Goal: Task Accomplishment & Management: Use online tool/utility

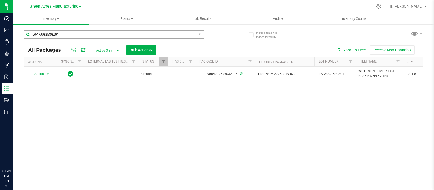
click at [28, 30] on input "LRV-AUG25SGZ01" at bounding box center [114, 34] width 180 height 8
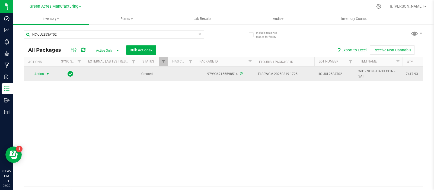
type input "HC-JUL25SAT02"
click at [41, 71] on span "Action" at bounding box center [37, 74] width 15 height 8
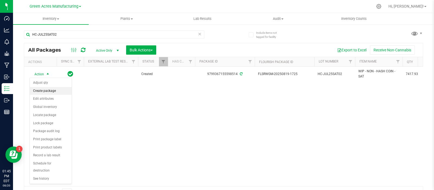
click at [48, 90] on li "Create package" at bounding box center [51, 91] width 42 height 8
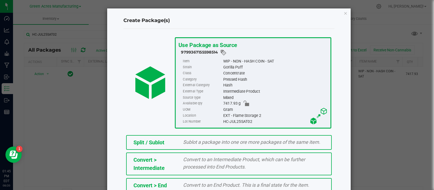
scroll to position [73, 0]
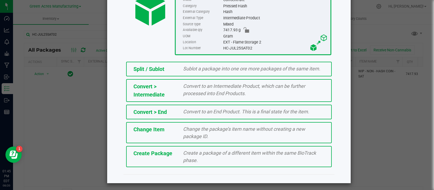
click at [188, 159] on span "Create a package of a different item within the same BioTrack phase." at bounding box center [249, 156] width 133 height 13
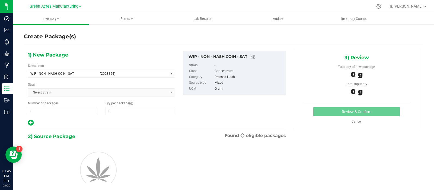
type input "0.0000"
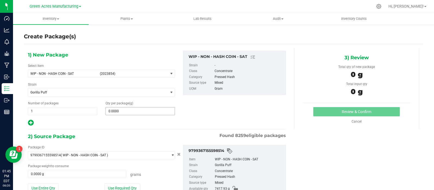
click at [149, 107] on input "0.0000" at bounding box center [140, 111] width 69 height 8
type input "0.0000"
click at [136, 109] on input "0.0000" at bounding box center [140, 111] width 69 height 8
paste input "7307.7"
type input "7307.7"
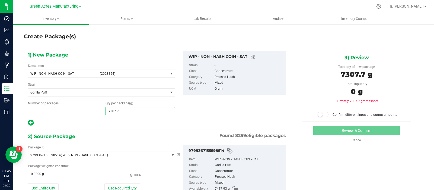
scroll to position [32, 0]
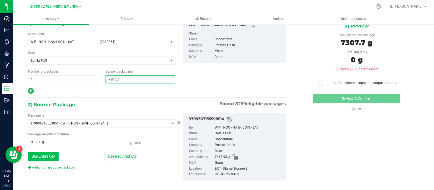
type input "7,307.7000"
click at [49, 155] on button "Use Entire Qty" at bounding box center [43, 155] width 31 height 9
type input "7417.9300 g"
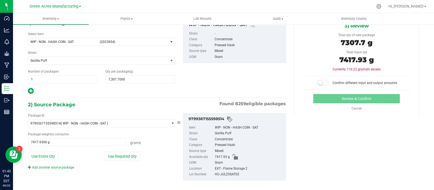
click at [318, 81] on small at bounding box center [320, 82] width 5 height 5
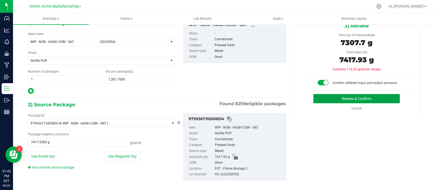
click at [325, 96] on button "Review & Confirm" at bounding box center [356, 98] width 86 height 9
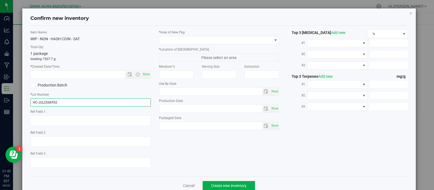
click at [80, 101] on input "HC-JUL25SAT02" at bounding box center [90, 102] width 120 height 8
click at [144, 75] on span "Now" at bounding box center [146, 74] width 9 height 8
type input "[DATE] 1:46 PM"
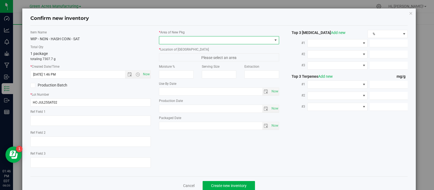
click at [176, 39] on span at bounding box center [215, 40] width 113 height 8
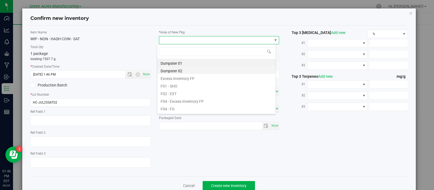
scroll to position [8, 119]
click at [174, 92] on li "F02 - EXT" at bounding box center [216, 93] width 118 height 8
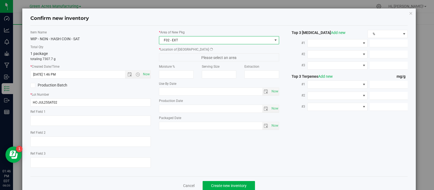
click at [181, 53] on span "Please select an area" at bounding box center [219, 57] width 120 height 8
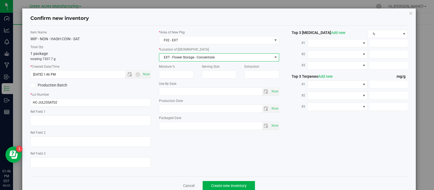
click at [181, 55] on span "EXT - Flower Storage - Concentrate" at bounding box center [215, 57] width 113 height 8
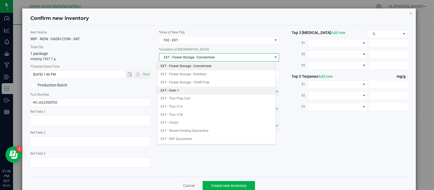
click at [182, 91] on li "EXT - Oven 1" at bounding box center [216, 90] width 118 height 8
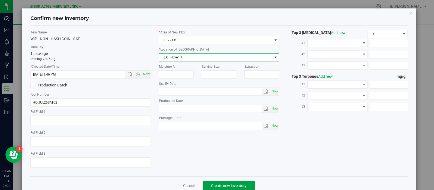
click at [206, 182] on button "Create new inventory" at bounding box center [229, 185] width 52 height 9
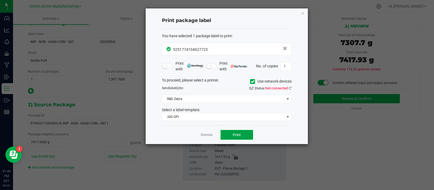
click at [225, 132] on button "Print" at bounding box center [236, 135] width 33 height 10
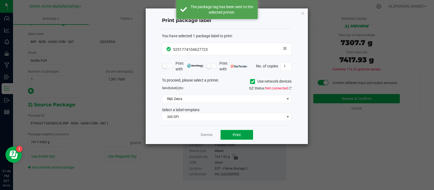
click at [225, 132] on button "Print" at bounding box center [236, 135] width 33 height 10
